Goal: Task Accomplishment & Management: Manage account settings

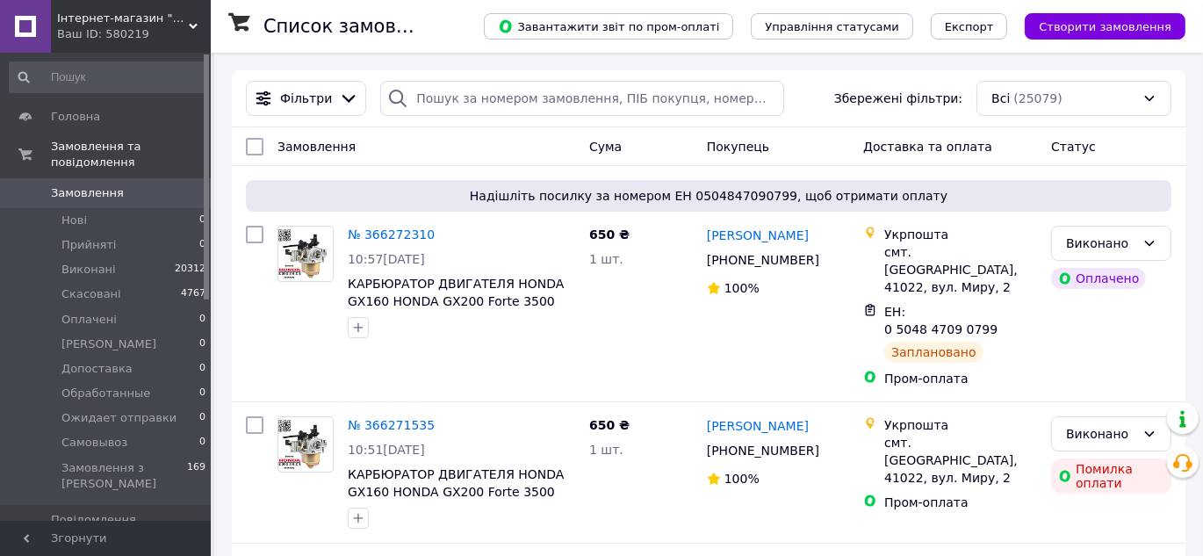
click at [112, 39] on div "Ваш ID: 580219" at bounding box center [134, 34] width 154 height 16
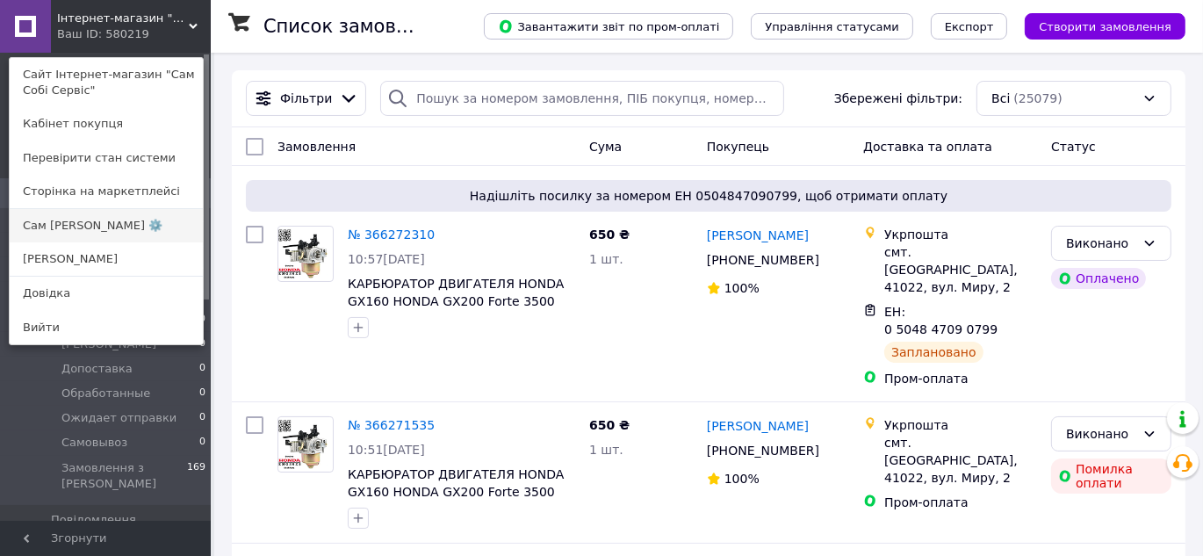
click at [91, 219] on link "Сам [PERSON_NAME] ⚙️" at bounding box center [106, 225] width 193 height 33
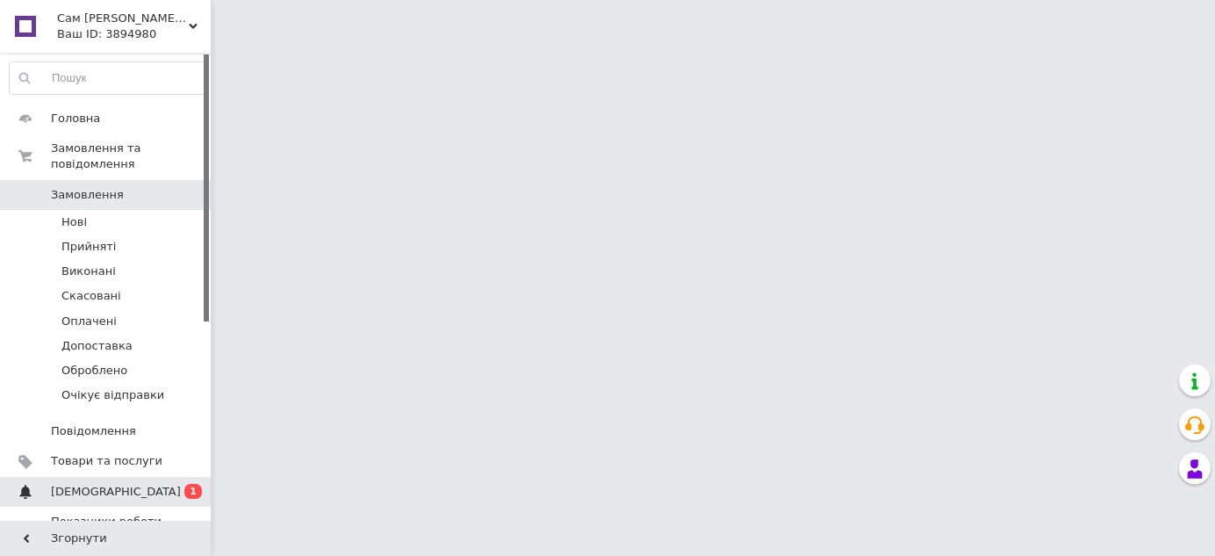
click at [123, 484] on span "[DEMOGRAPHIC_DATA]" at bounding box center [107, 492] width 112 height 16
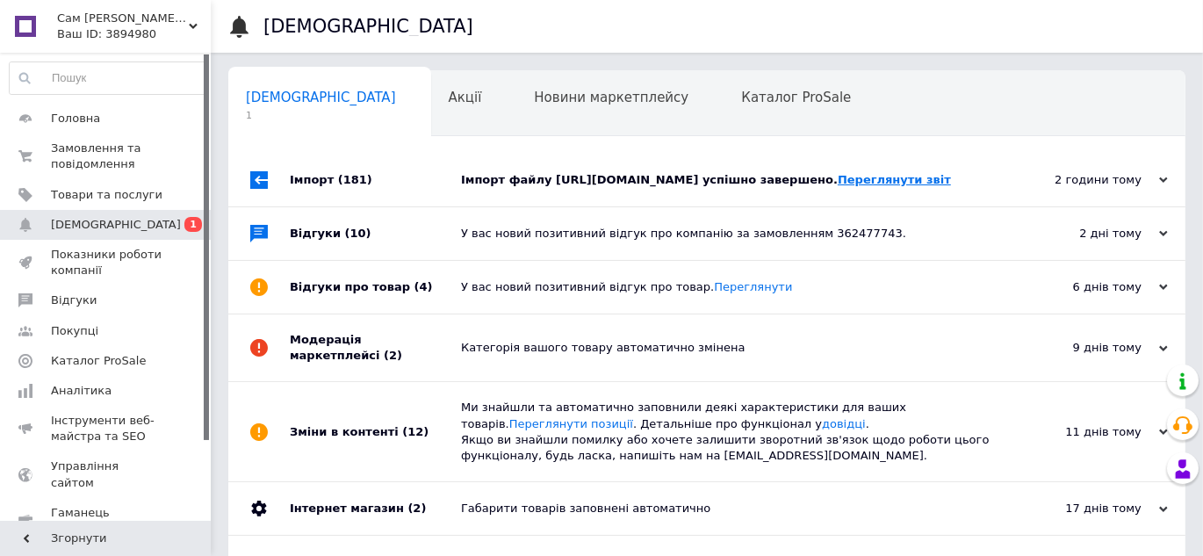
click at [915, 186] on link "Переглянути звіт" at bounding box center [894, 179] width 113 height 13
